Goal: Register for event/course

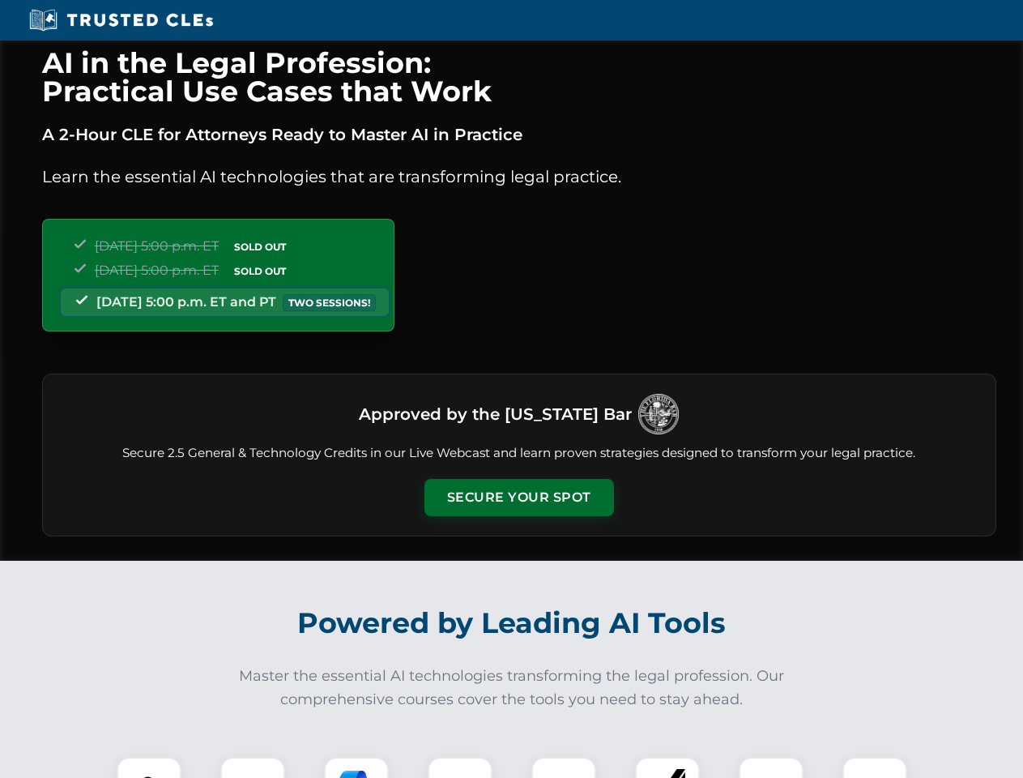
click at [519, 497] on button "Secure Your Spot" at bounding box center [520, 497] width 190 height 37
click at [149, 767] on img at bounding box center [149, 789] width 47 height 47
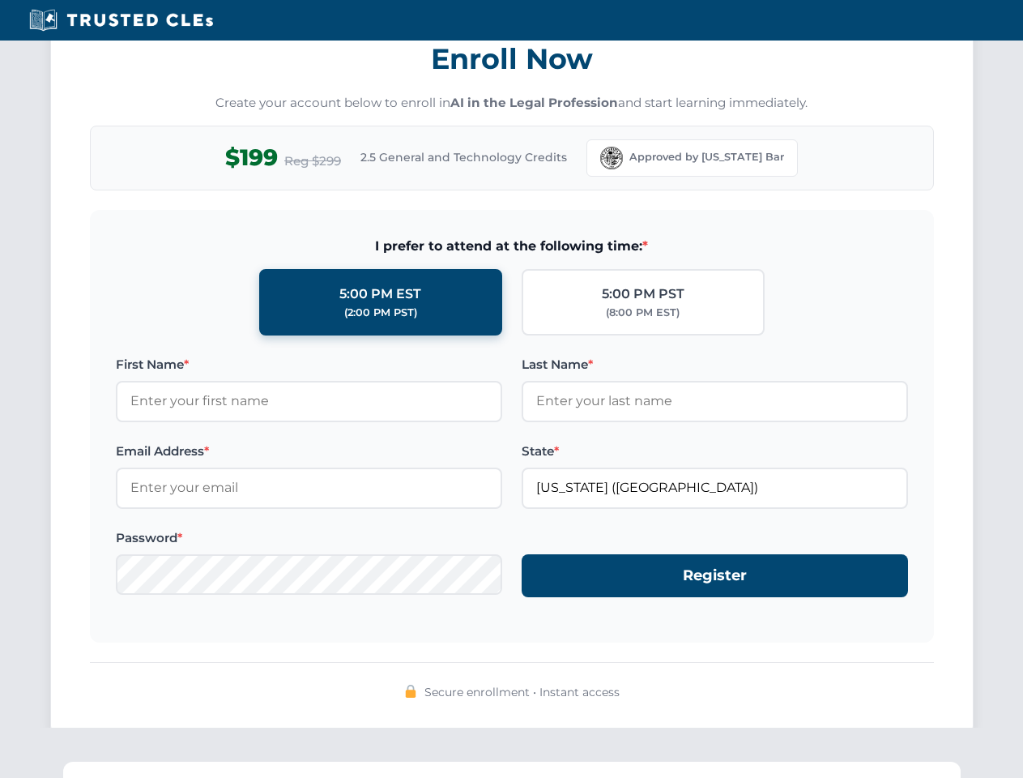
scroll to position [1590, 0]
